Goal: Check status: Check status

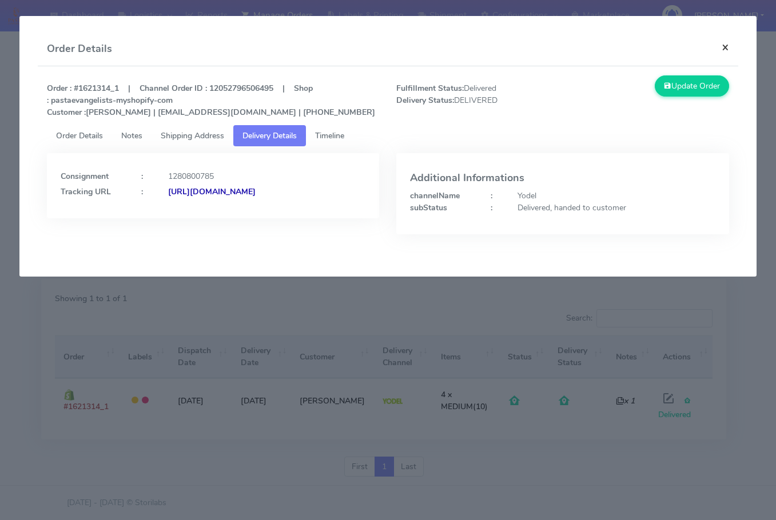
drag, startPoint x: 732, startPoint y: 50, endPoint x: 717, endPoint y: 51, distance: 15.0
click at [732, 50] on button "×" at bounding box center [726, 47] width 26 height 30
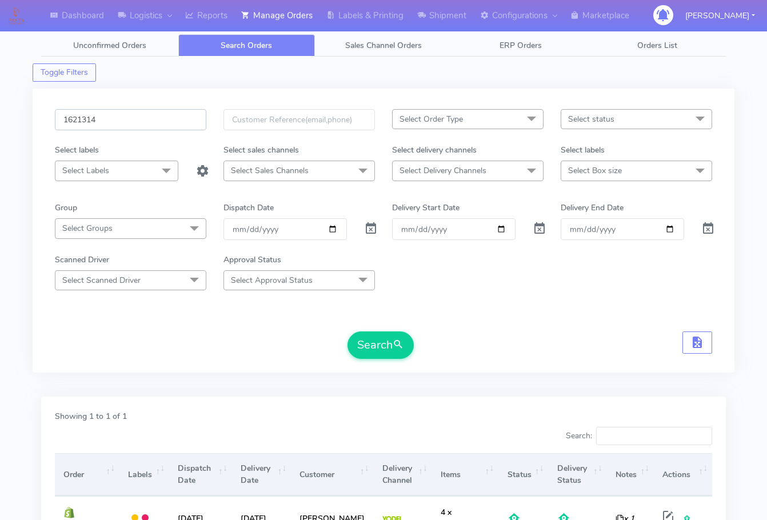
click at [122, 118] on input "1621314" at bounding box center [131, 119] width 152 height 21
paste input "94"
click at [399, 348] on span "submit" at bounding box center [398, 344] width 11 height 15
click at [132, 120] on input "1621944" at bounding box center [131, 119] width 152 height 21
paste input "0208"
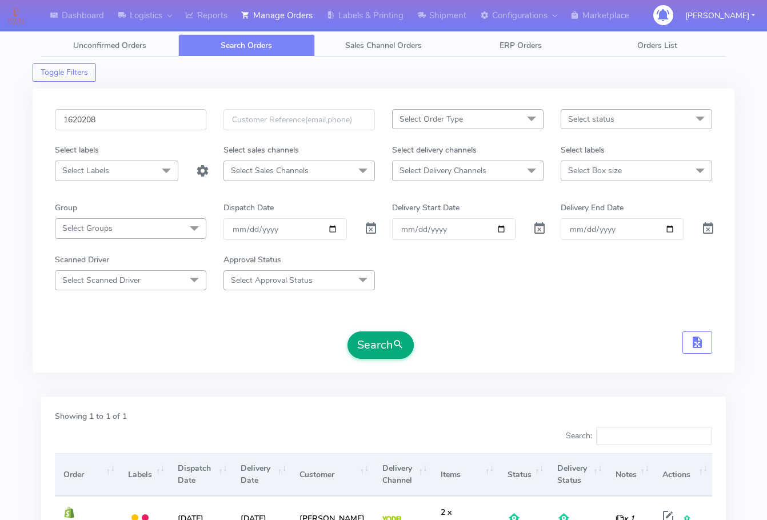
type input "1620208"
click at [375, 356] on button "Search" at bounding box center [381, 345] width 66 height 27
click at [24, 399] on div "Dashboard Logistics London Logistics Reports Manage Orders Labels & Printing Sh…" at bounding box center [383, 317] width 767 height 592
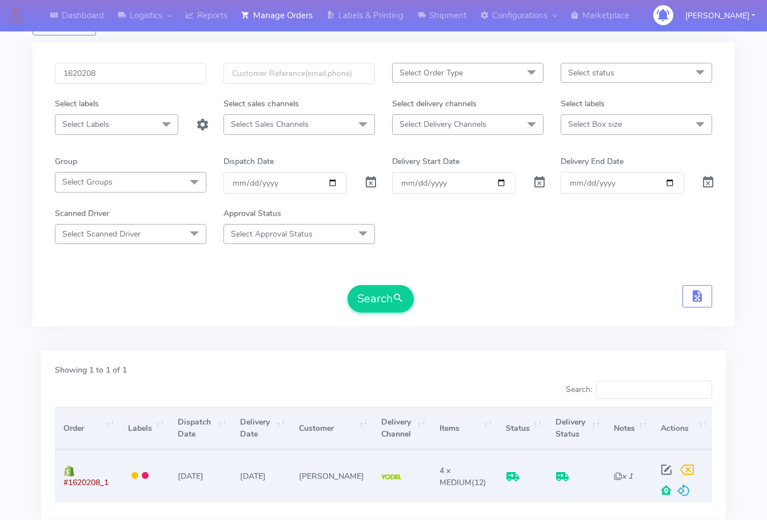
scroll to position [126, 0]
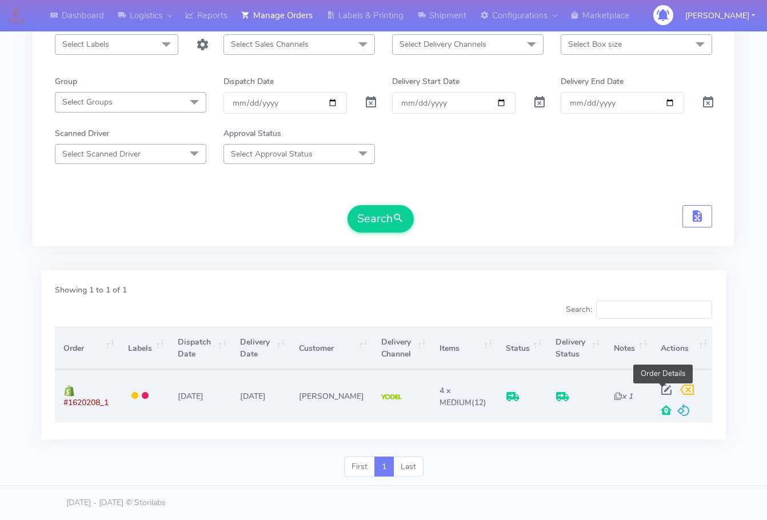
click at [663, 391] on span at bounding box center [666, 392] width 21 height 11
select select "5"
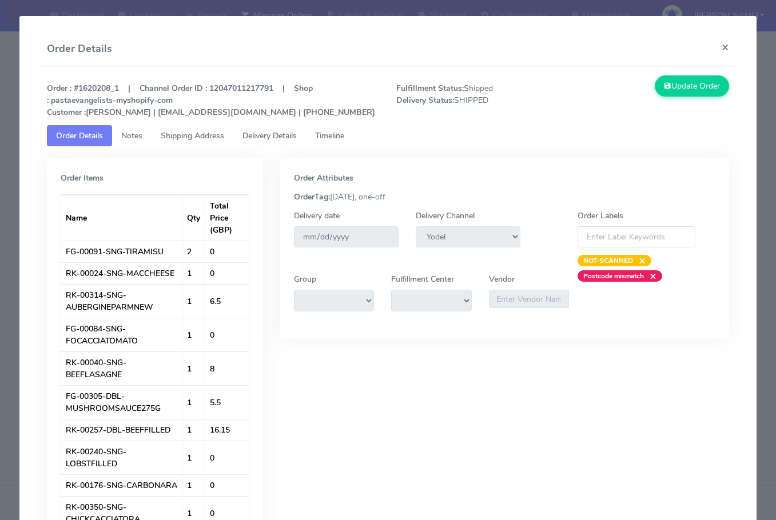
drag, startPoint x: 180, startPoint y: 134, endPoint x: 241, endPoint y: 135, distance: 60.6
click at [180, 134] on span "Shipping Address" at bounding box center [192, 135] width 63 height 11
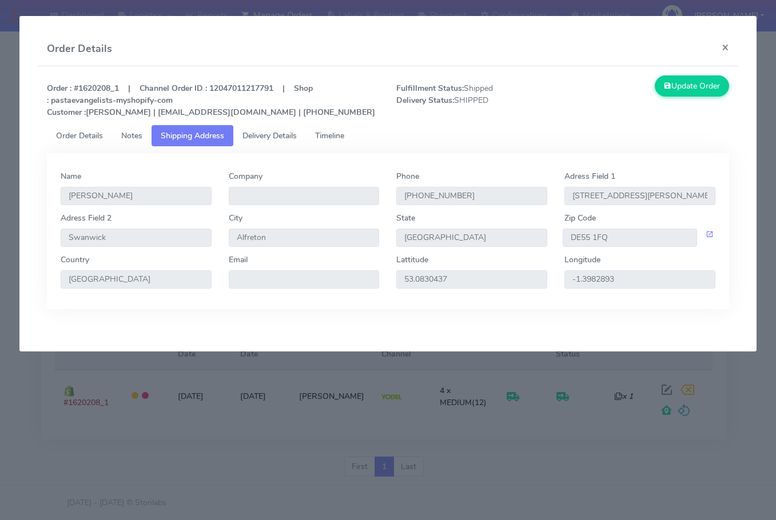
click at [278, 134] on span "Delivery Details" at bounding box center [269, 135] width 54 height 11
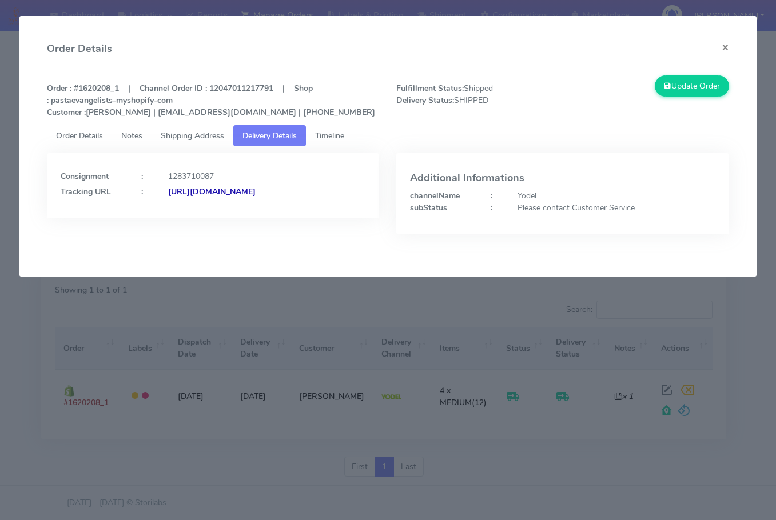
drag, startPoint x: 313, startPoint y: 211, endPoint x: 184, endPoint y: 236, distance: 131.0
click at [184, 236] on div "Consignment : 1283710087 Tracking URL : [URL][DOMAIN_NAME]" at bounding box center [212, 202] width 349 height 98
copy strong "JJD0002249960893464"
click at [721, 49] on button "×" at bounding box center [726, 47] width 26 height 30
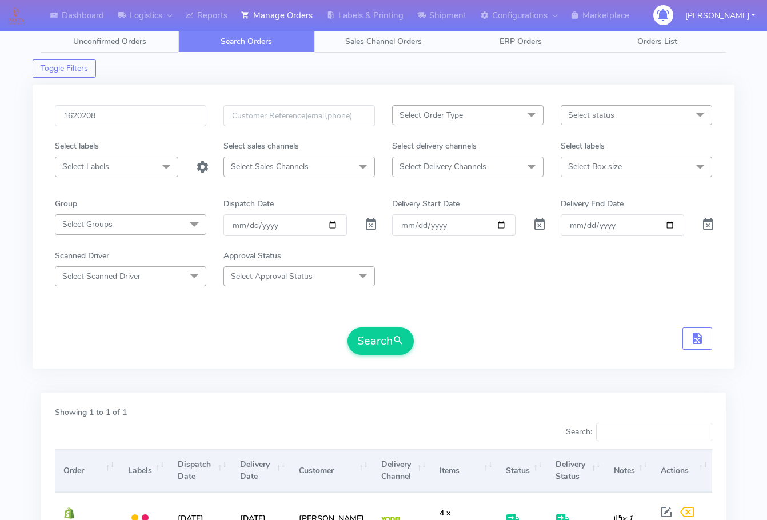
scroll to position [0, 0]
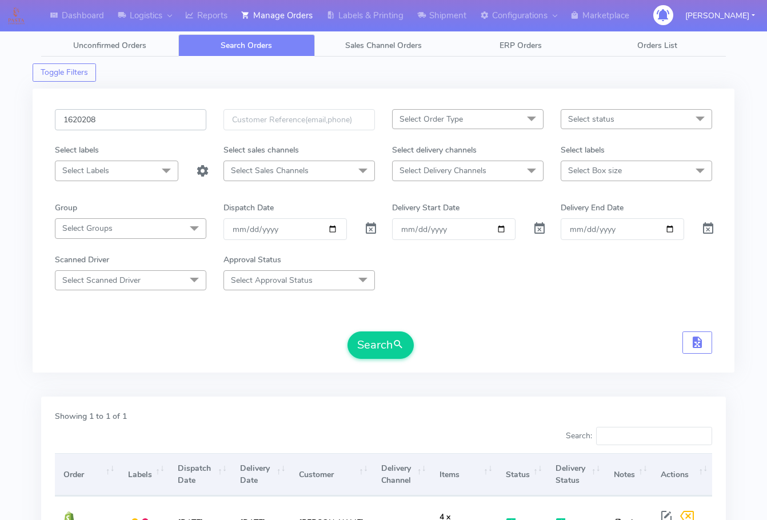
click at [112, 116] on input "1620208" at bounding box center [131, 119] width 152 height 21
paste input "544"
drag, startPoint x: 385, startPoint y: 347, endPoint x: 373, endPoint y: 256, distance: 91.6
click at [385, 347] on button "Search" at bounding box center [381, 345] width 66 height 27
click at [141, 106] on div "1620544 Select Order Type Select All MEALS ATAVI One Off Pasta Club Gift Kit Ev…" at bounding box center [384, 231] width 702 height 284
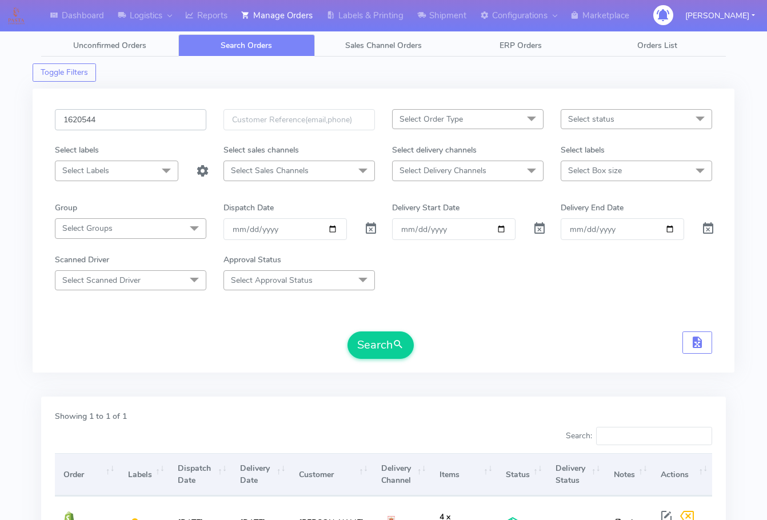
drag, startPoint x: 151, startPoint y: 112, endPoint x: 276, endPoint y: 283, distance: 212.4
click at [151, 112] on input "1620544" at bounding box center [131, 119] width 152 height 21
paste input "18680"
type input "1618680"
click at [385, 354] on button "Search" at bounding box center [381, 345] width 66 height 27
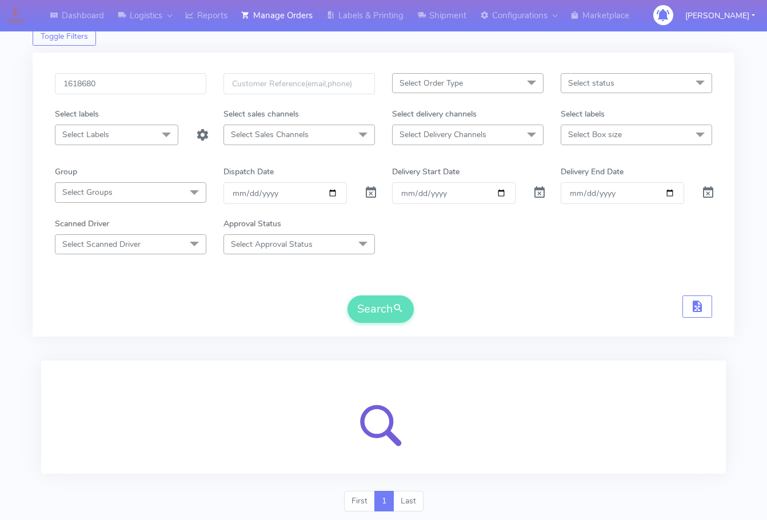
scroll to position [71, 0]
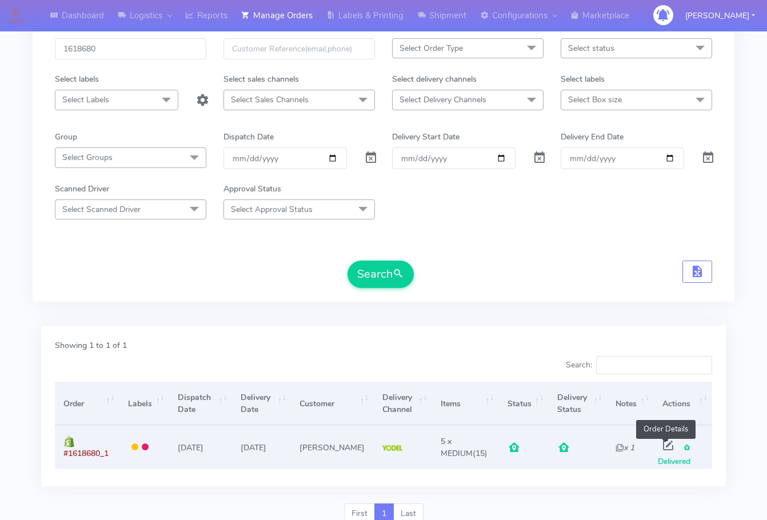
click at [668, 444] on span at bounding box center [668, 448] width 21 height 11
select select "5"
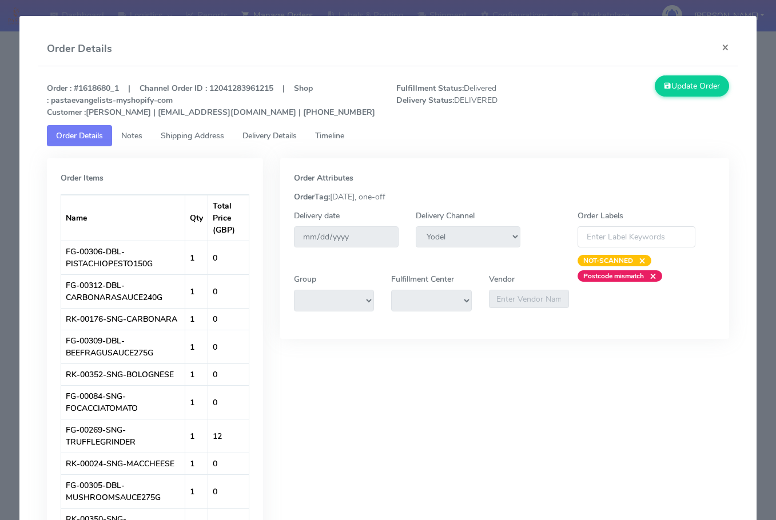
click at [201, 138] on span "Shipping Address" at bounding box center [192, 135] width 63 height 11
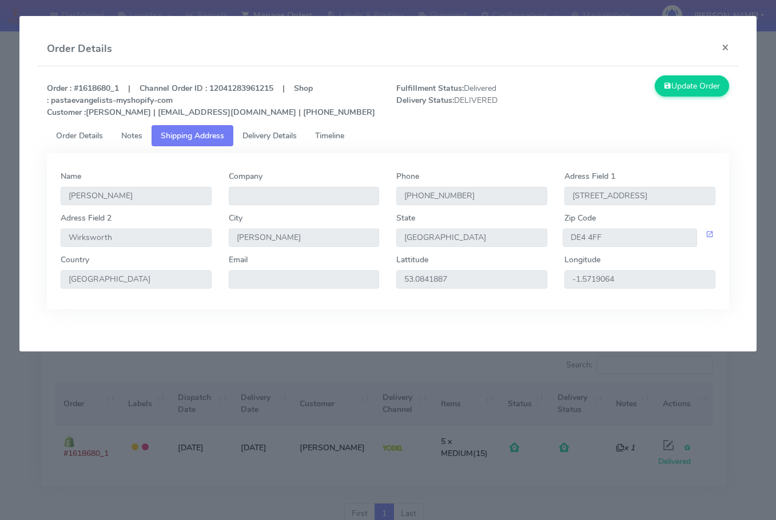
click at [268, 140] on span "Delivery Details" at bounding box center [269, 135] width 54 height 11
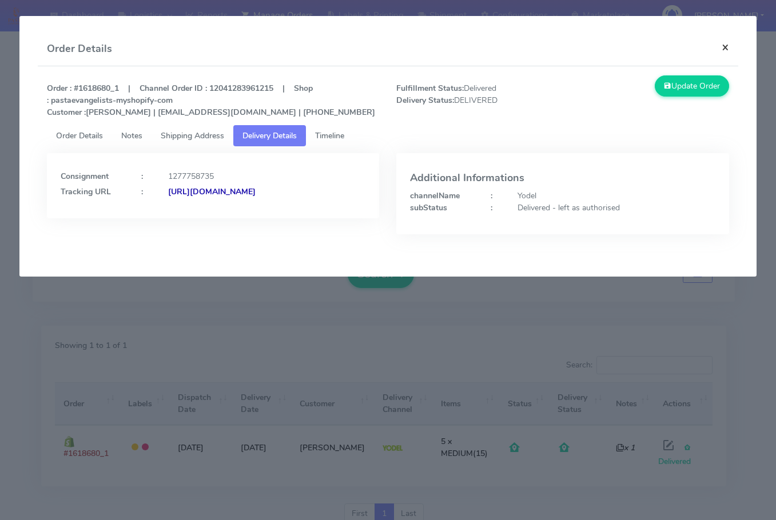
click at [728, 44] on button "×" at bounding box center [726, 47] width 26 height 30
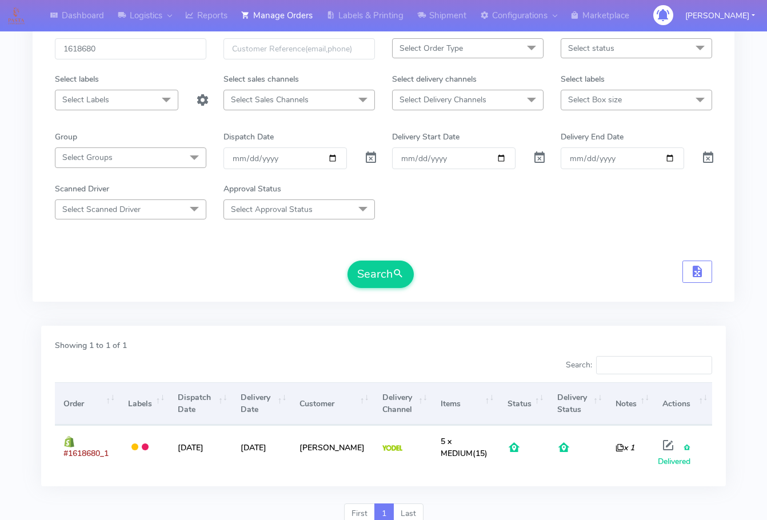
scroll to position [0, 0]
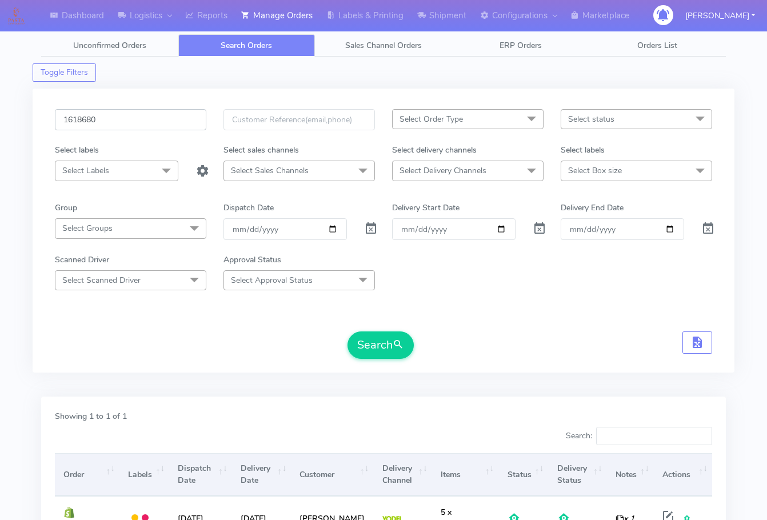
click at [157, 124] on input "1618680" at bounding box center [131, 119] width 152 height 21
paste input "21857"
click at [371, 343] on button "Search" at bounding box center [381, 345] width 66 height 27
click at [151, 129] on input "1621857" at bounding box center [131, 119] width 152 height 21
paste input "459"
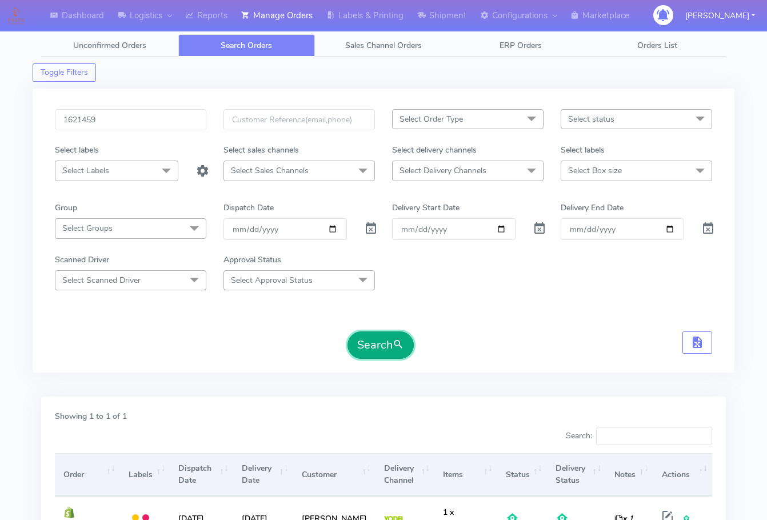
click at [366, 348] on button "Search" at bounding box center [381, 345] width 66 height 27
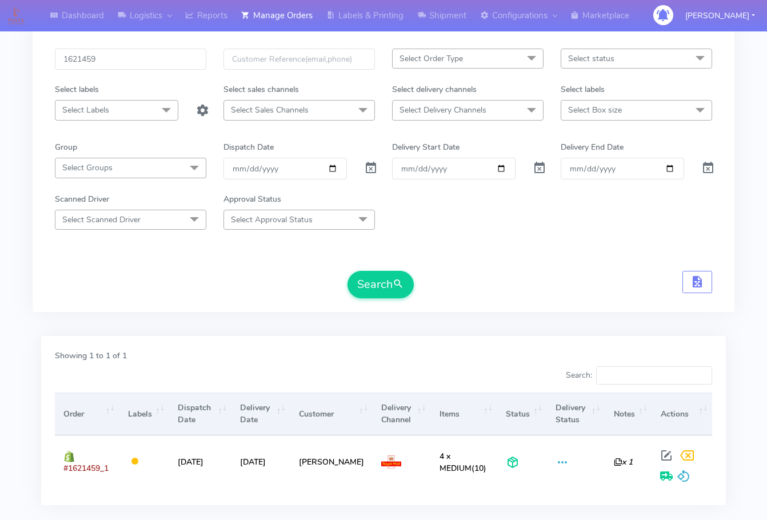
scroll to position [12, 0]
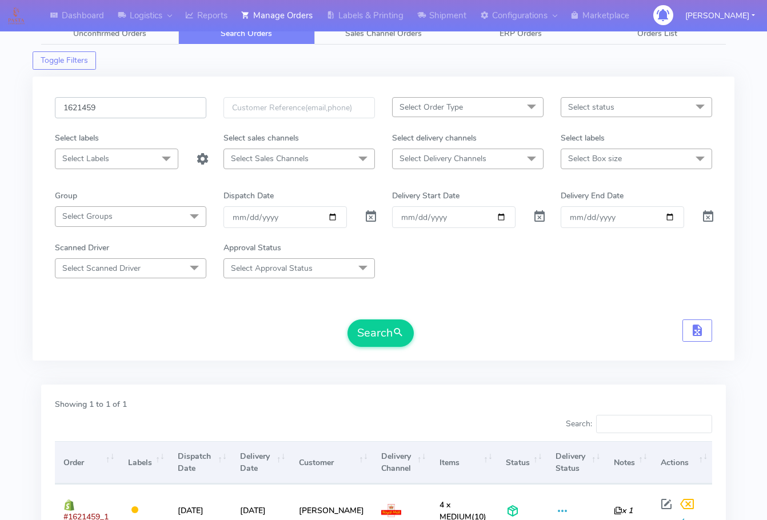
click at [138, 105] on input "1621459" at bounding box center [131, 107] width 152 height 21
paste input "0623"
type input "1620623"
click at [360, 328] on button "Search" at bounding box center [381, 333] width 66 height 27
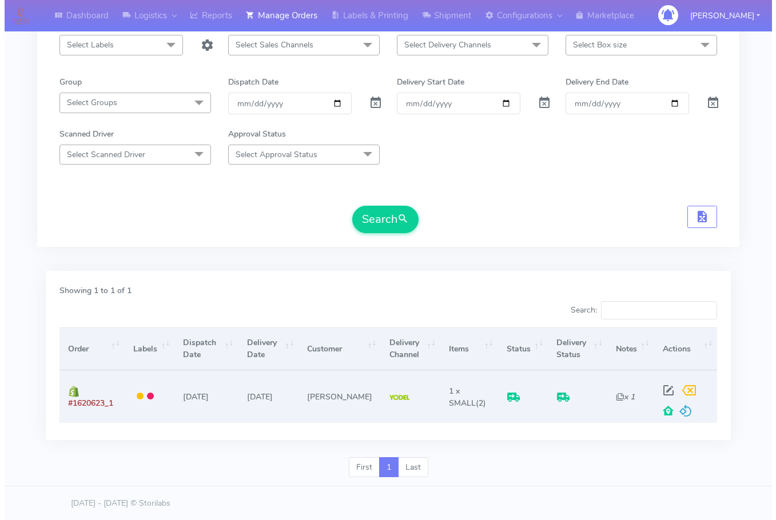
scroll to position [126, 0]
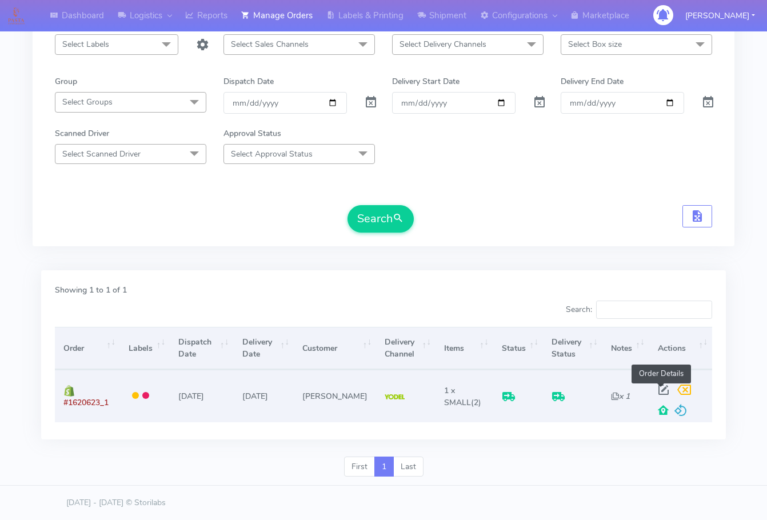
click at [662, 389] on span at bounding box center [664, 392] width 21 height 11
select select "5"
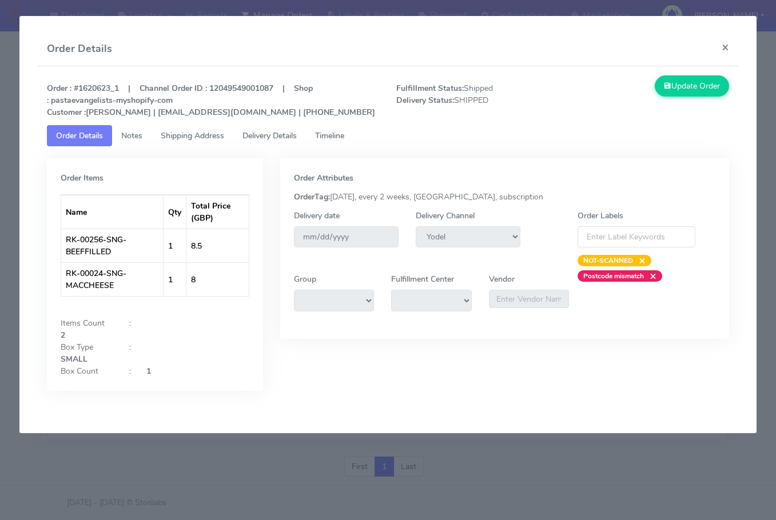
click at [196, 129] on link "Shipping Address" at bounding box center [193, 135] width 82 height 21
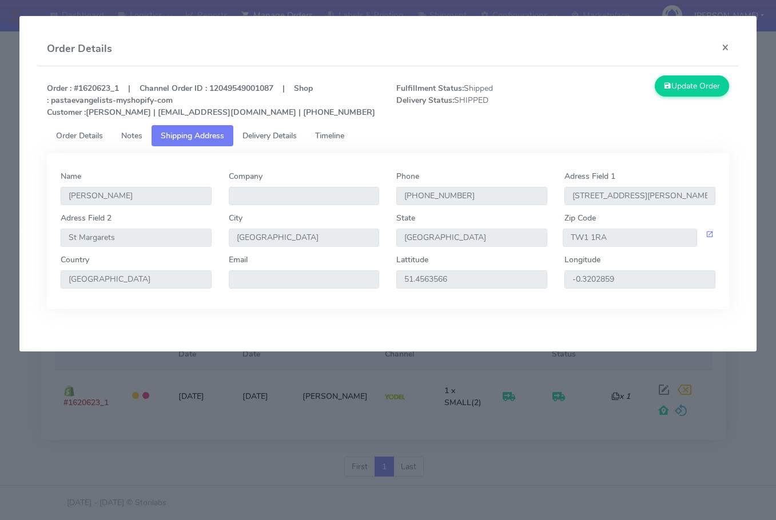
click at [276, 137] on span "Delivery Details" at bounding box center [269, 135] width 54 height 11
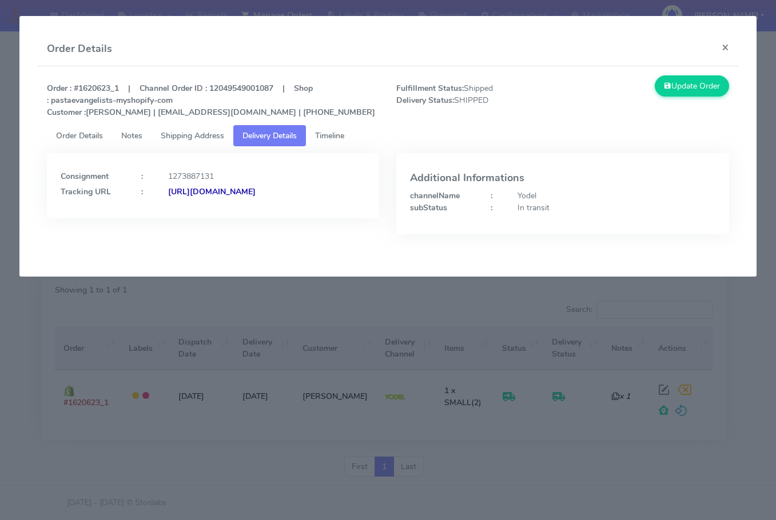
drag, startPoint x: 309, startPoint y: 216, endPoint x: 185, endPoint y: 232, distance: 125.6
click at [185, 232] on div "Consignment : 1273887131 Tracking URL : [URL][DOMAIN_NAME]" at bounding box center [212, 202] width 349 height 98
copy strong "JJD0002249960887694"
